Goal: Book appointment/travel/reservation

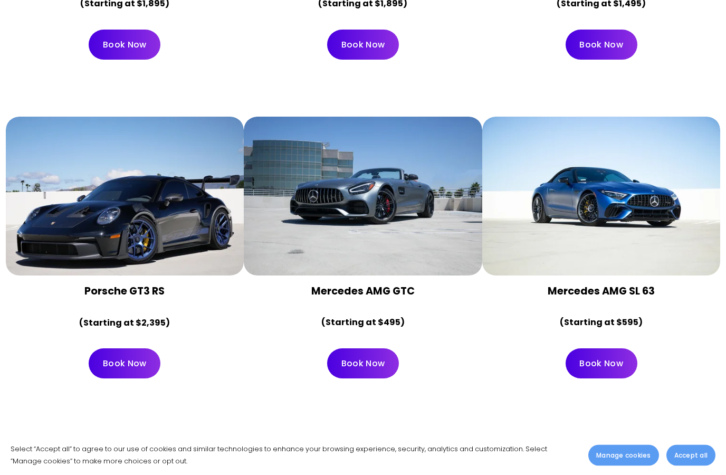
scroll to position [1682, 0]
click at [377, 187] on div at bounding box center [363, 196] width 239 height 159
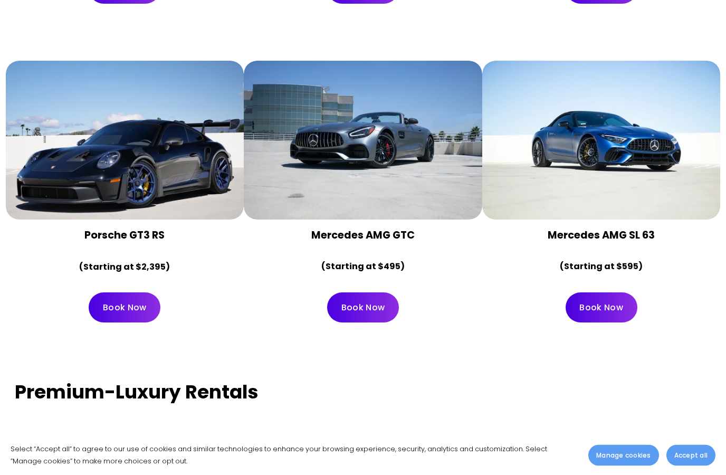
scroll to position [1736, 0]
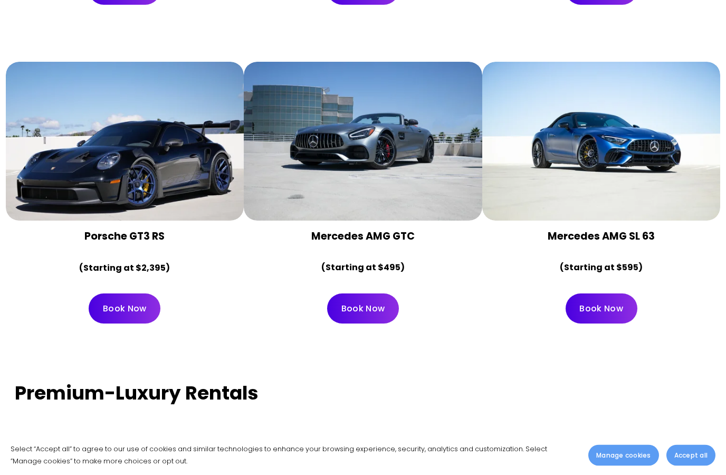
click at [363, 153] on div at bounding box center [363, 141] width 239 height 159
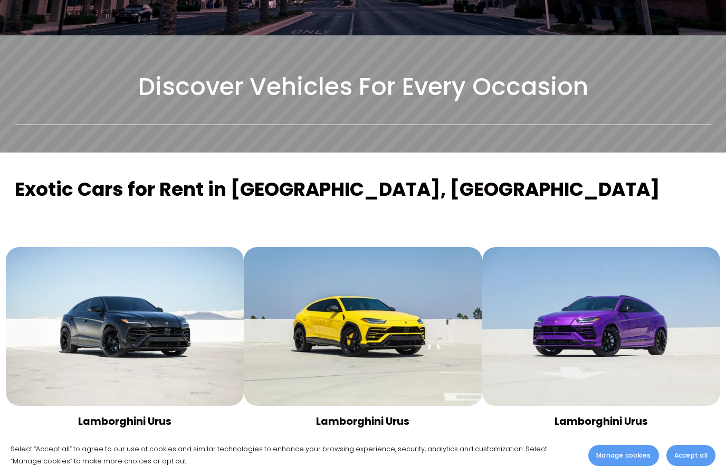
scroll to position [274, 0]
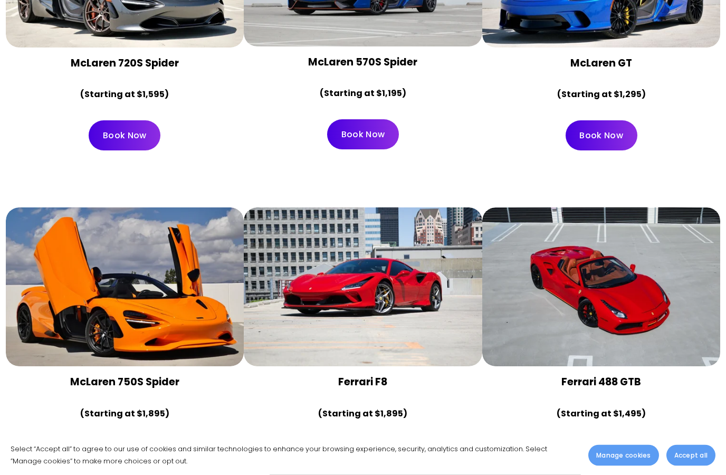
scroll to position [1272, 0]
click at [134, 298] on div at bounding box center [125, 286] width 239 height 159
click at [120, 300] on div at bounding box center [125, 286] width 239 height 159
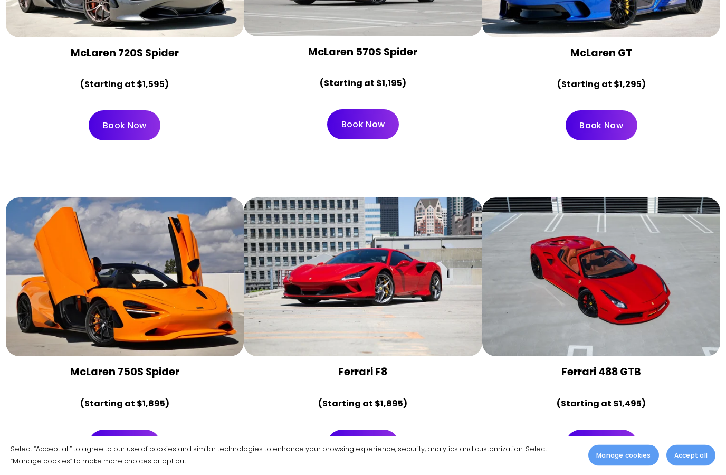
scroll to position [1282, 0]
click at [132, 398] on strong "(Starting at $1,895)" at bounding box center [124, 404] width 89 height 12
click at [130, 430] on link "Book Now" at bounding box center [125, 445] width 72 height 30
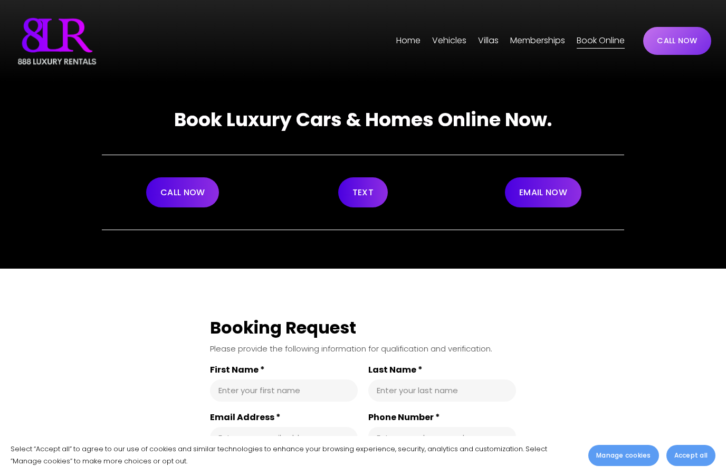
click at [0, 0] on span "Phoenix" at bounding box center [0, 0] width 0 height 0
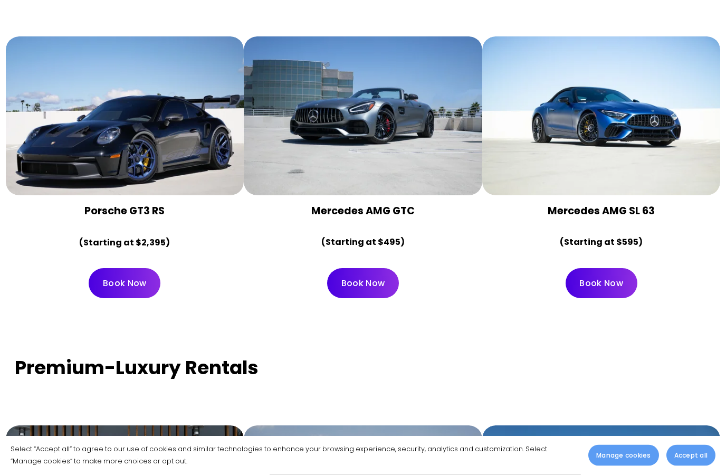
scroll to position [1762, 0]
